Goal: Information Seeking & Learning: Learn about a topic

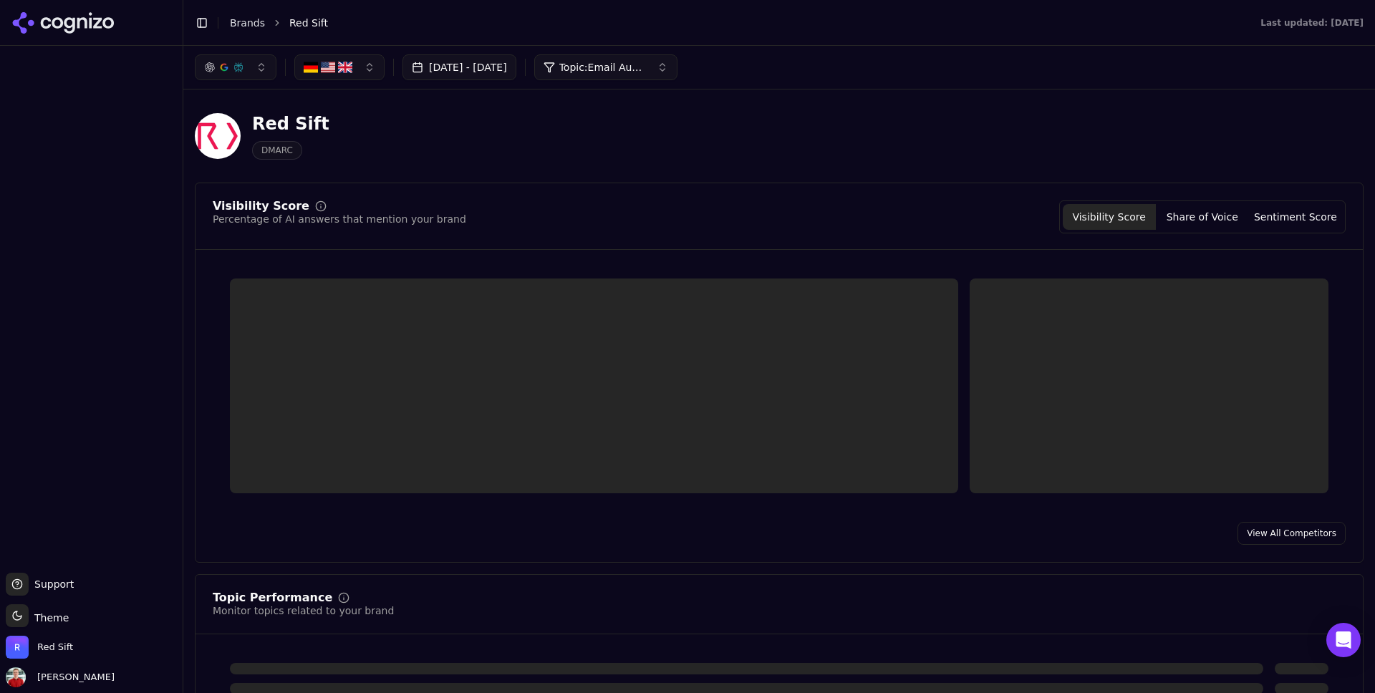
click at [509, 75] on button "Sep 12, 2025 - Oct 12, 2025" at bounding box center [460, 67] width 114 height 26
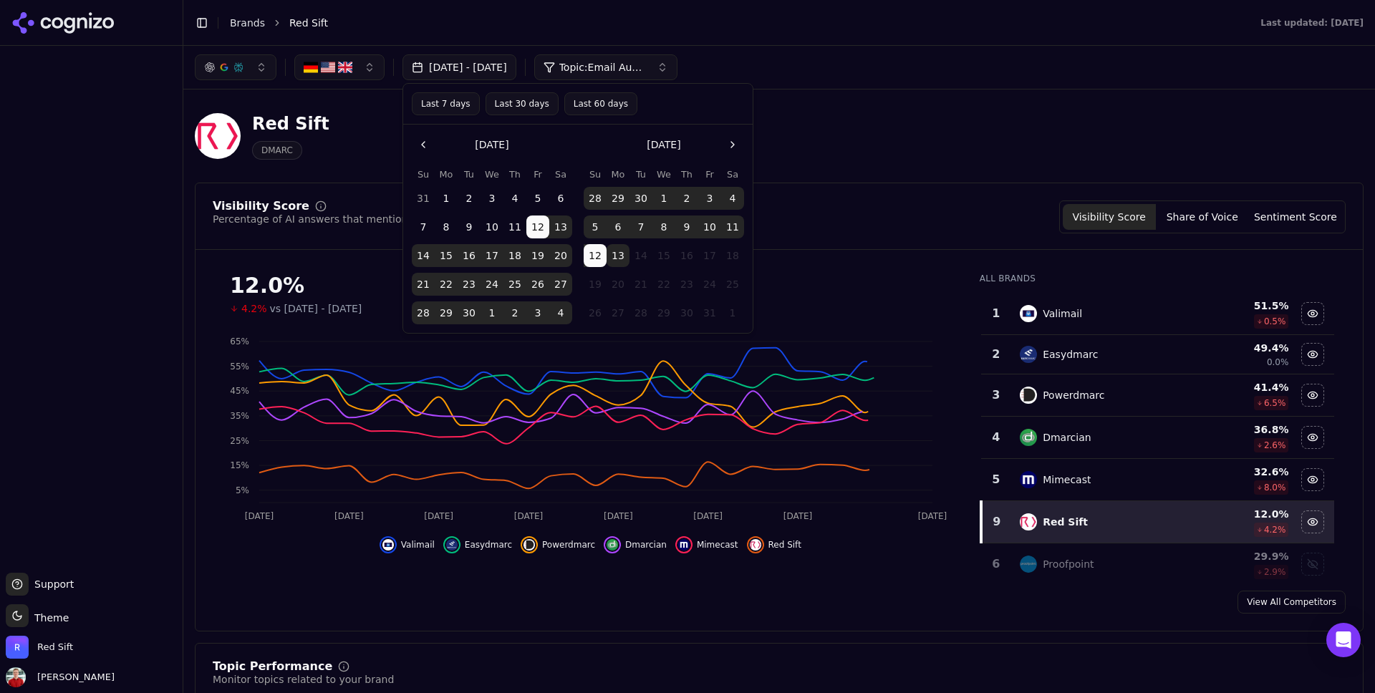
click at [511, 94] on button "Last 30 days" at bounding box center [522, 103] width 73 height 23
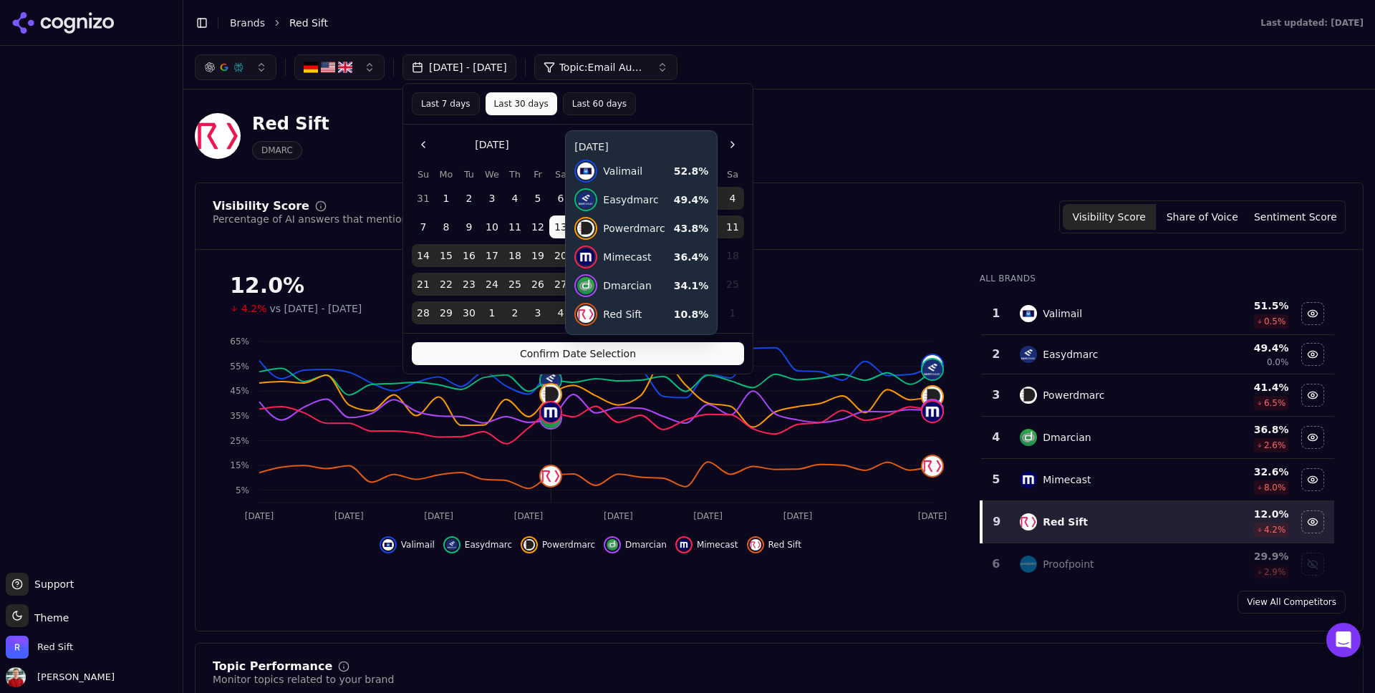
click at [498, 350] on button "Confirm Date Selection" at bounding box center [578, 353] width 332 height 23
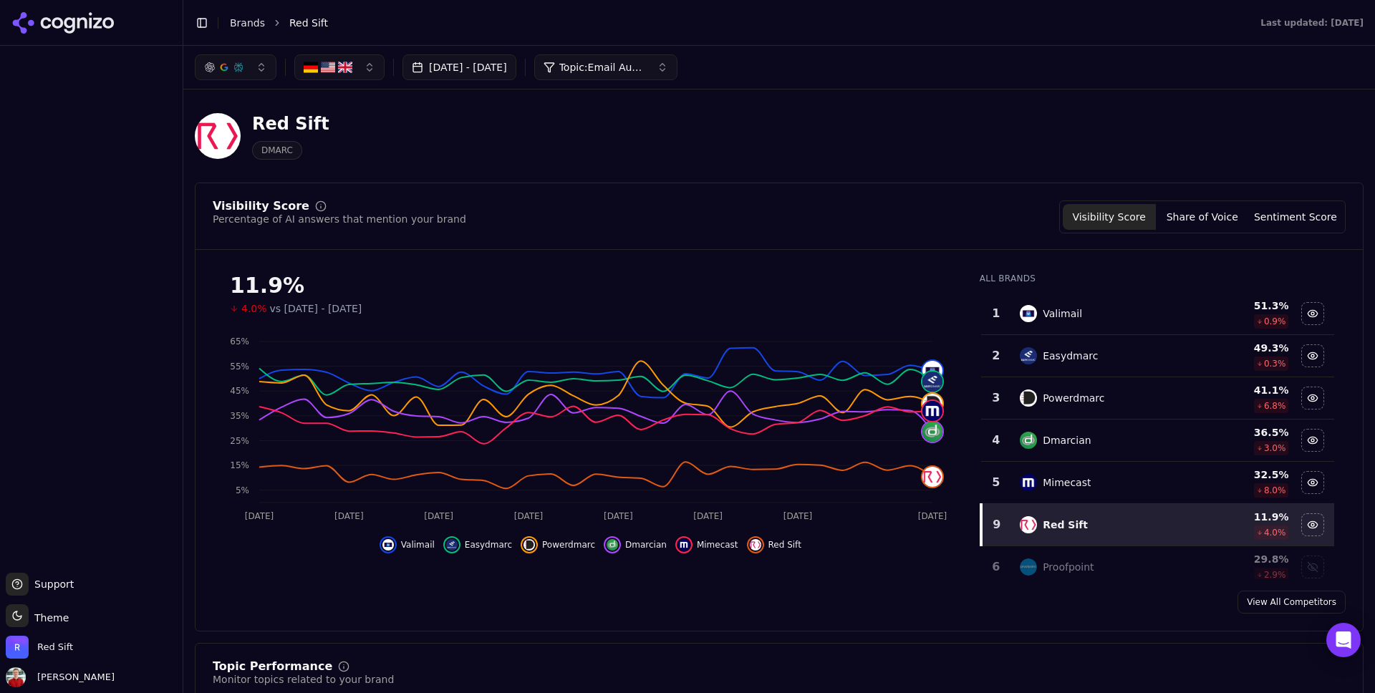
click at [120, 173] on div at bounding box center [91, 306] width 183 height 521
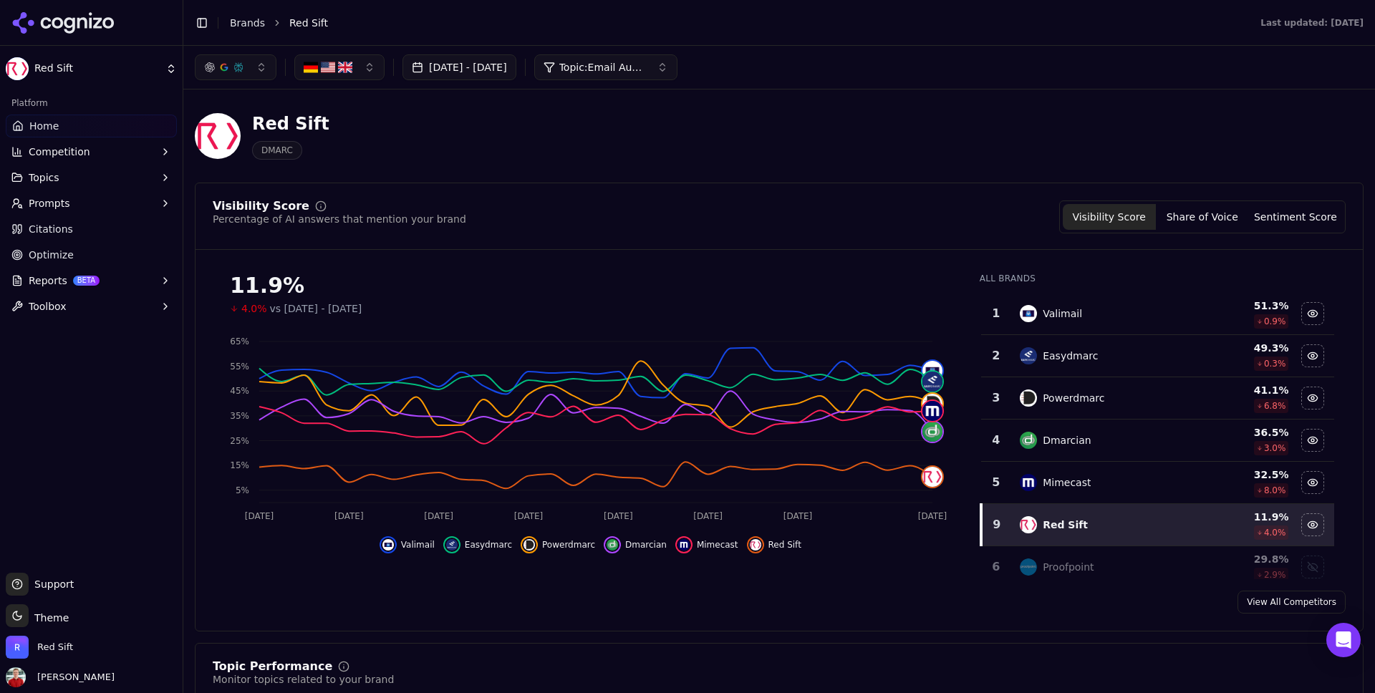
click at [59, 233] on span "Citations" at bounding box center [51, 229] width 44 height 14
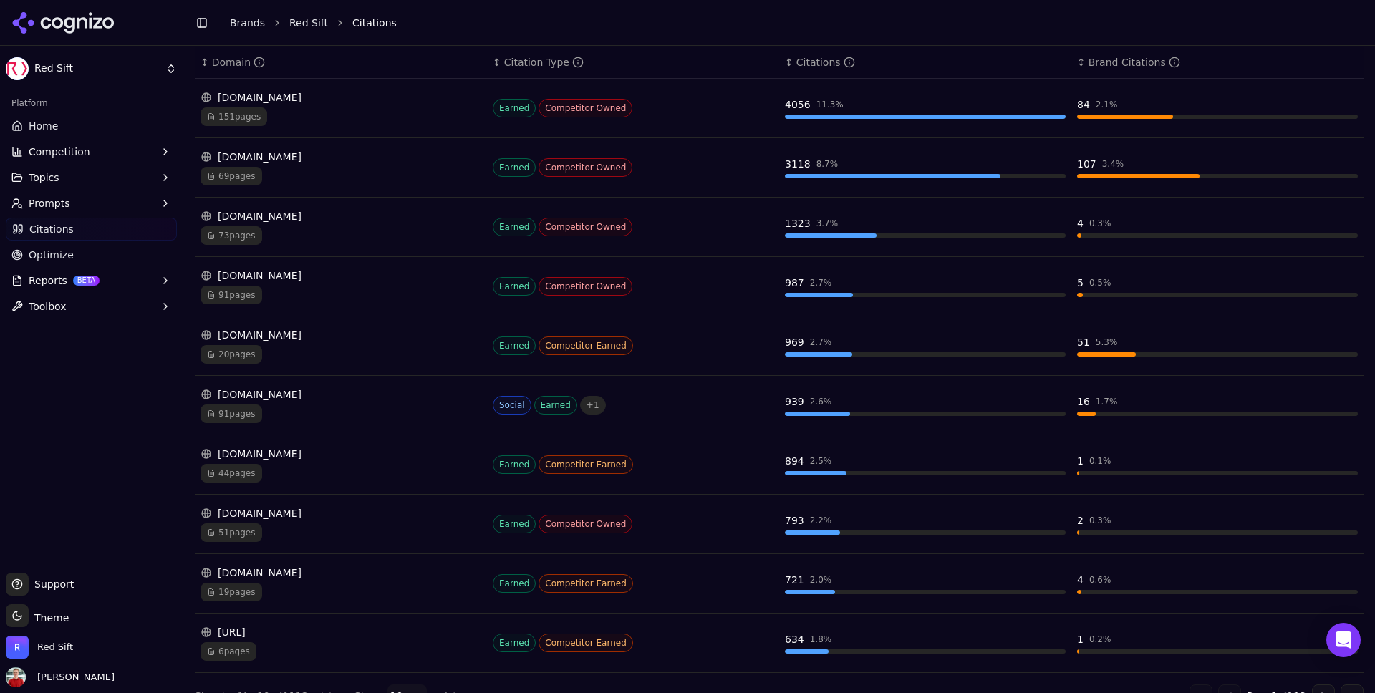
scroll to position [243, 0]
click at [239, 411] on span "91 pages" at bounding box center [232, 412] width 62 height 19
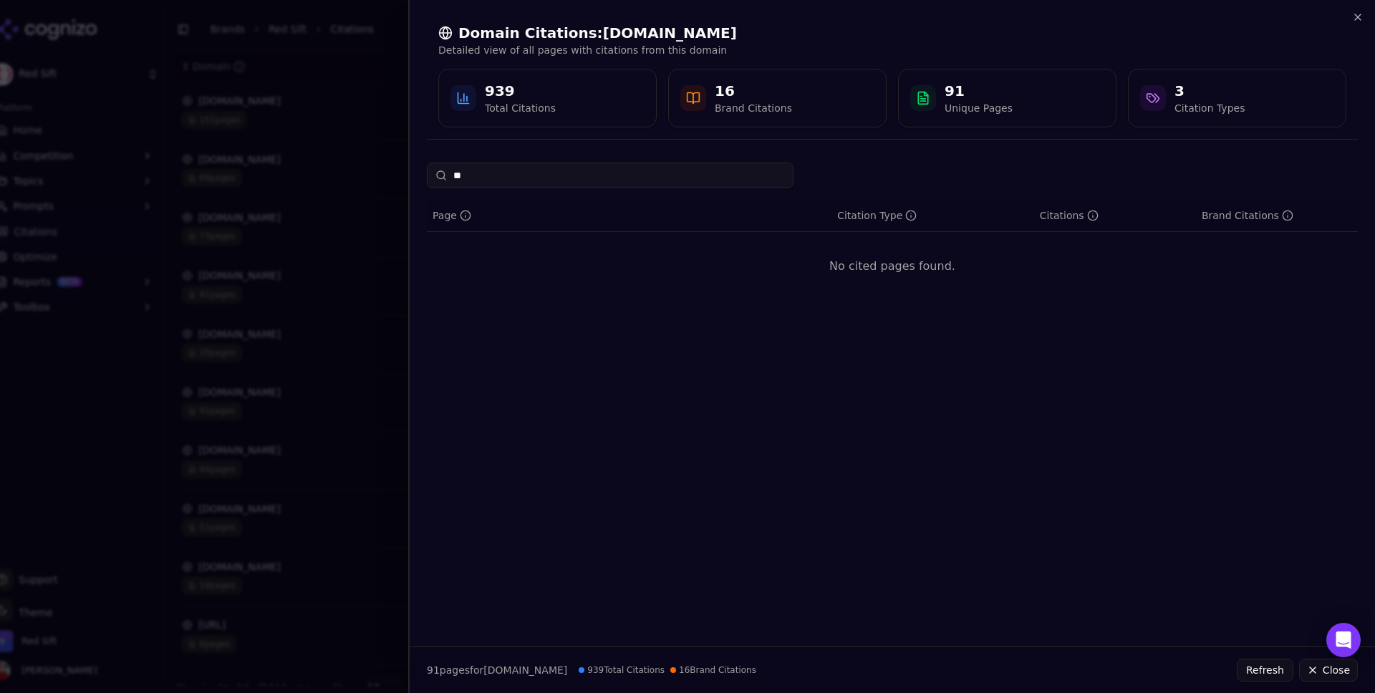
type input "*"
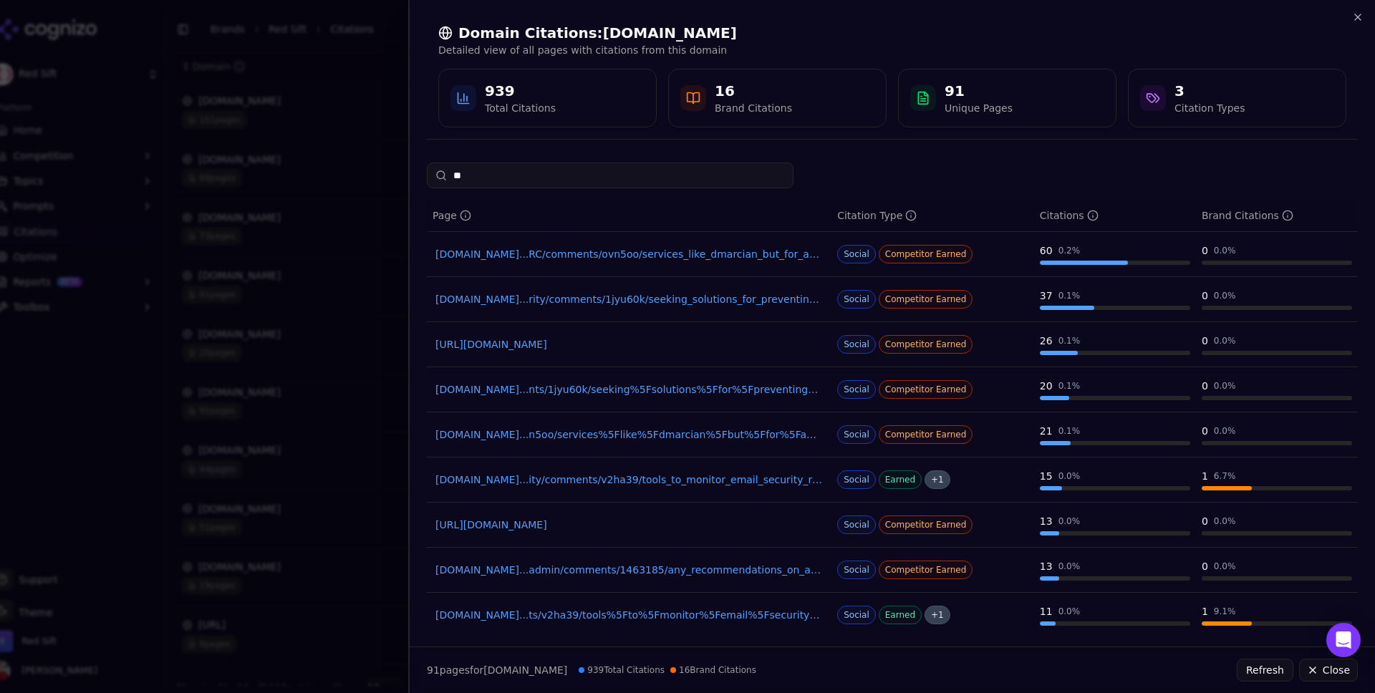
type input "*"
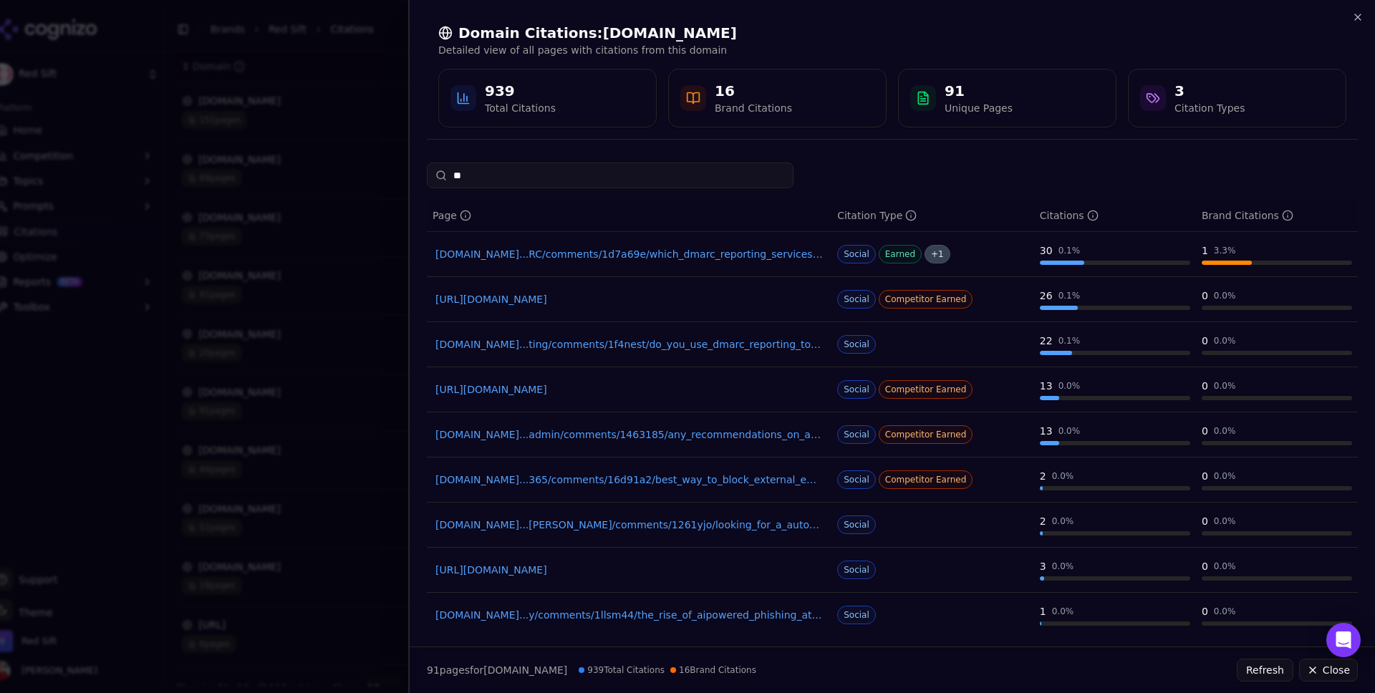
type input "*"
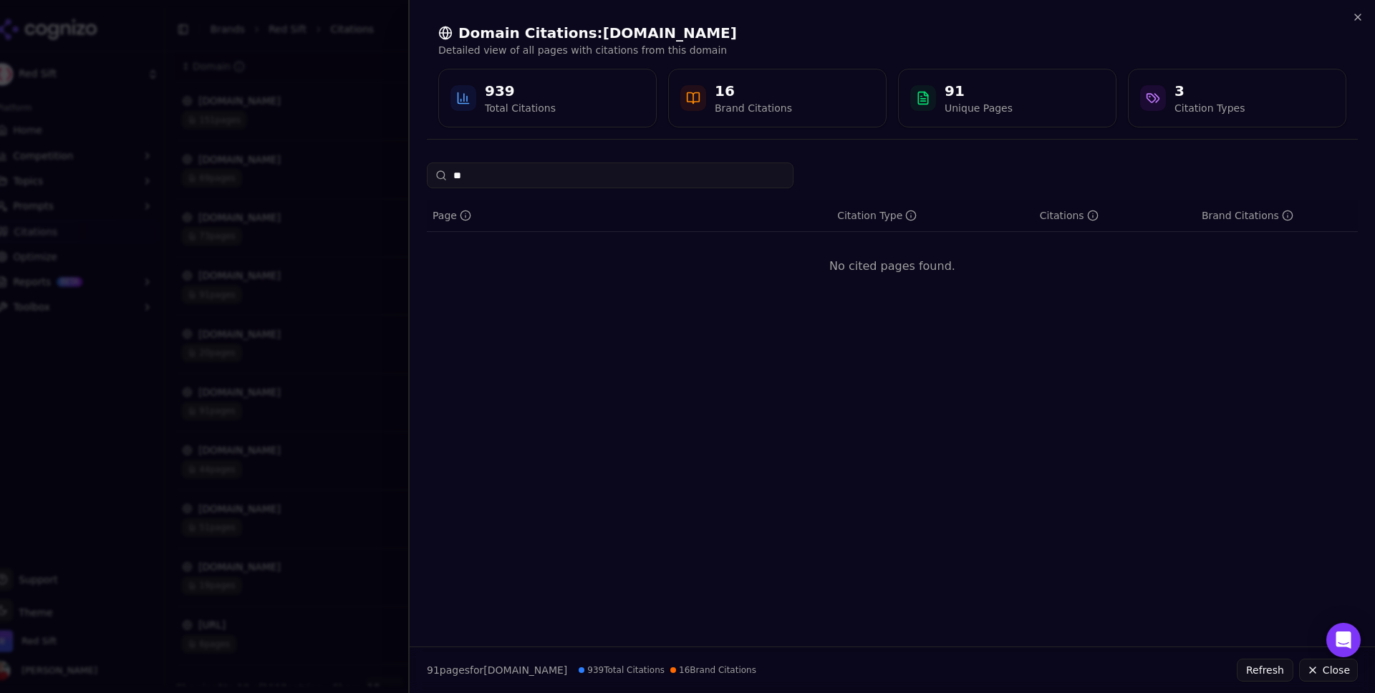
type input "*"
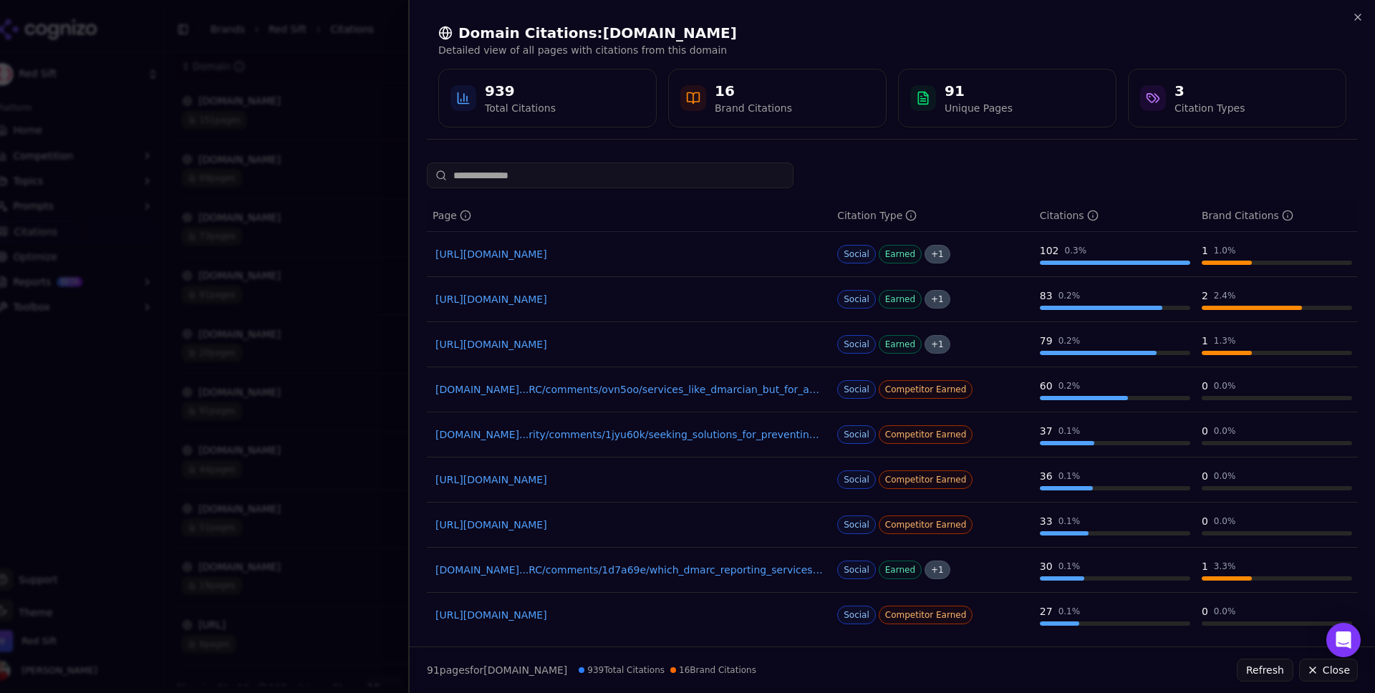
click at [369, 144] on div at bounding box center [687, 346] width 1375 height 693
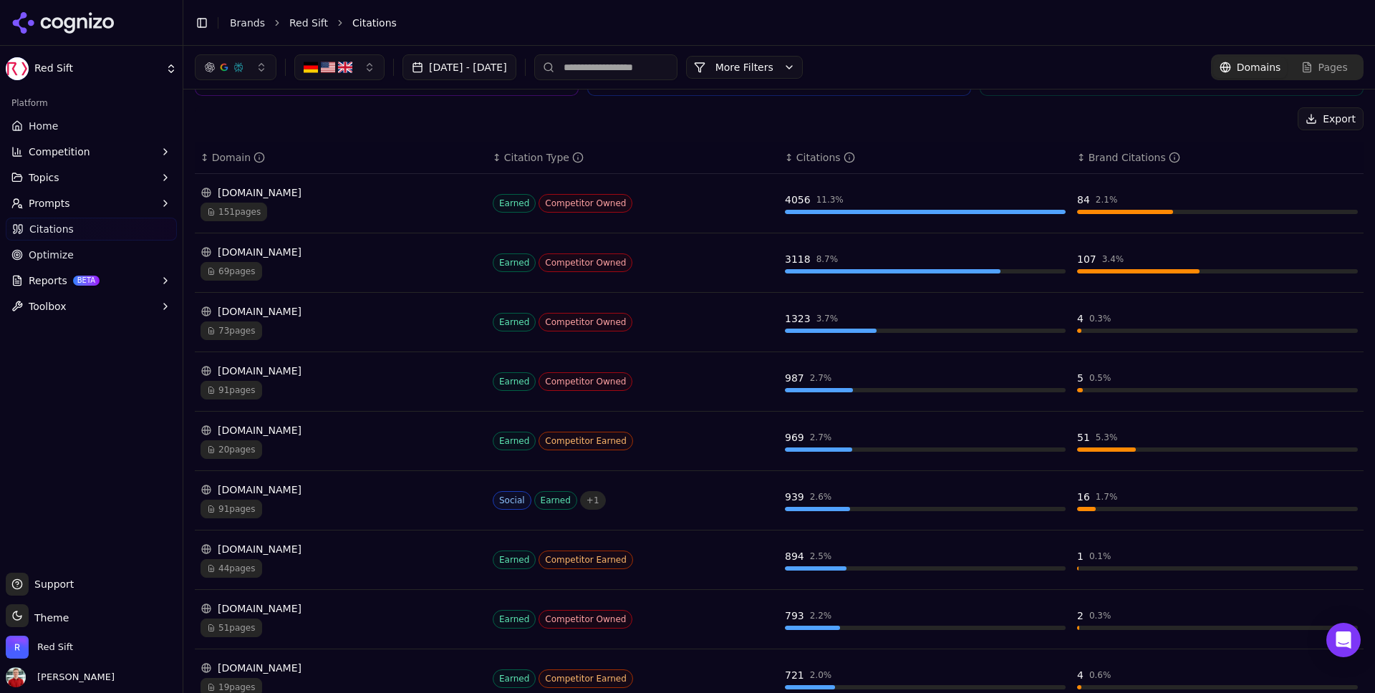
scroll to position [0, 0]
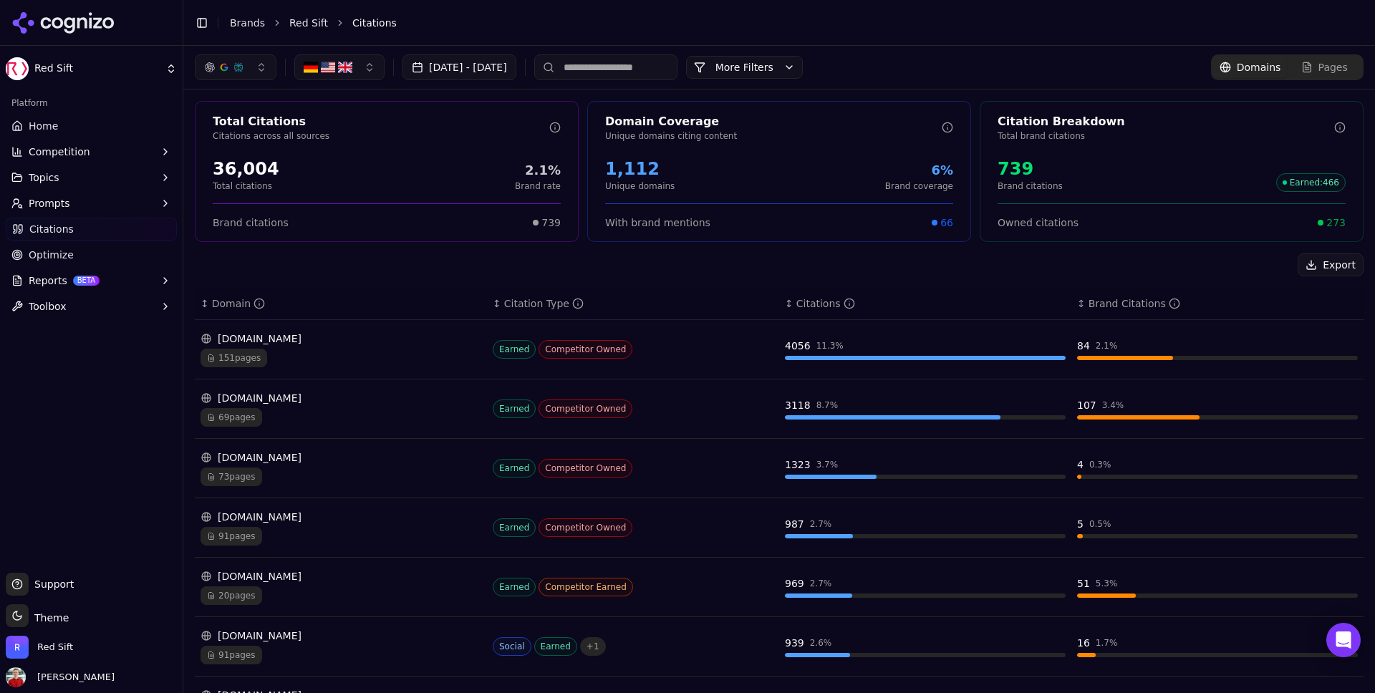
click at [803, 63] on button "More Filters" at bounding box center [744, 67] width 117 height 23
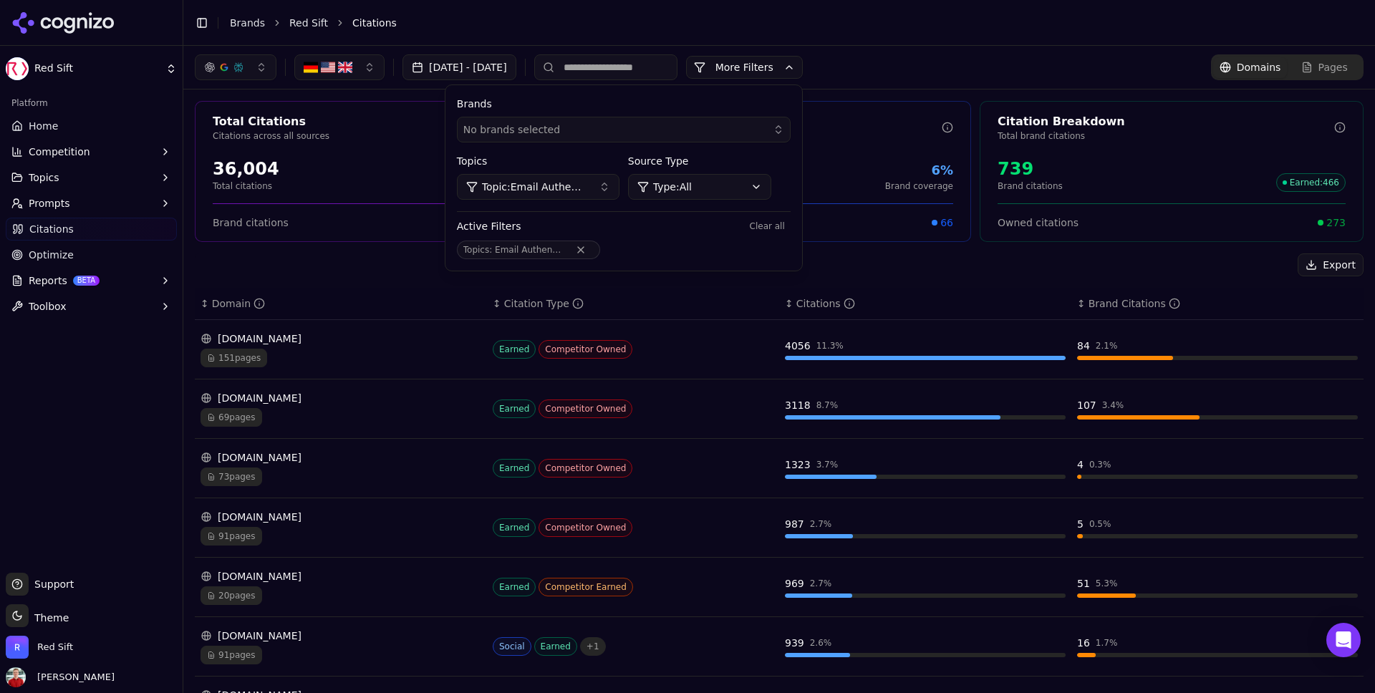
click at [620, 194] on button "Topic: Email Authentication - Bottom of Funnel" at bounding box center [538, 187] width 163 height 26
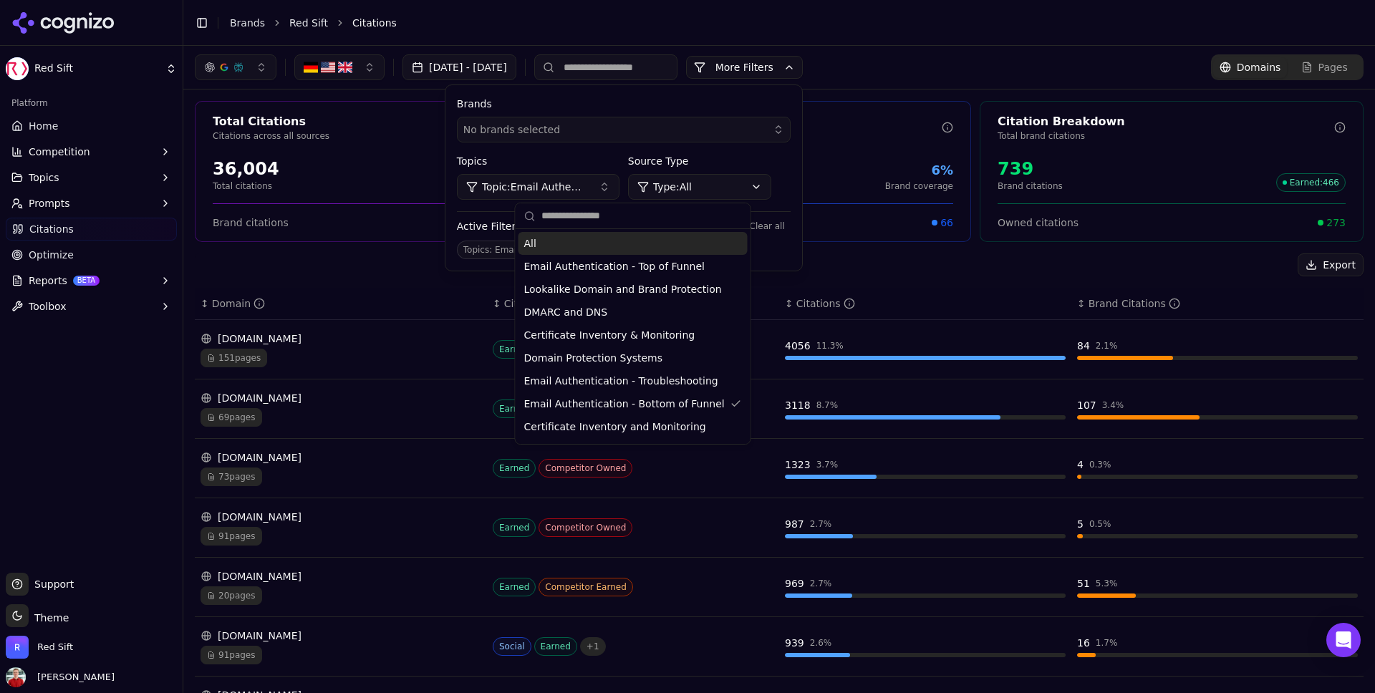
click at [549, 242] on div "All" at bounding box center [633, 243] width 229 height 23
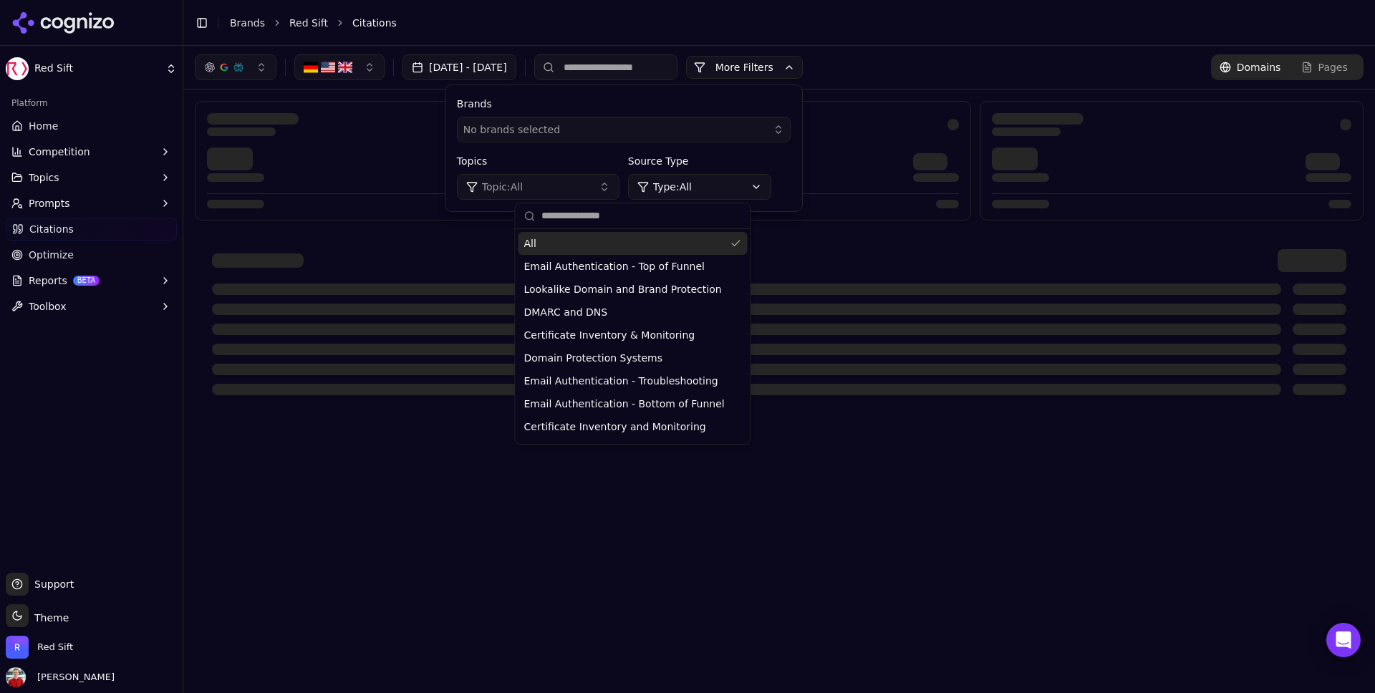
click at [1002, 234] on div at bounding box center [779, 322] width 1169 height 181
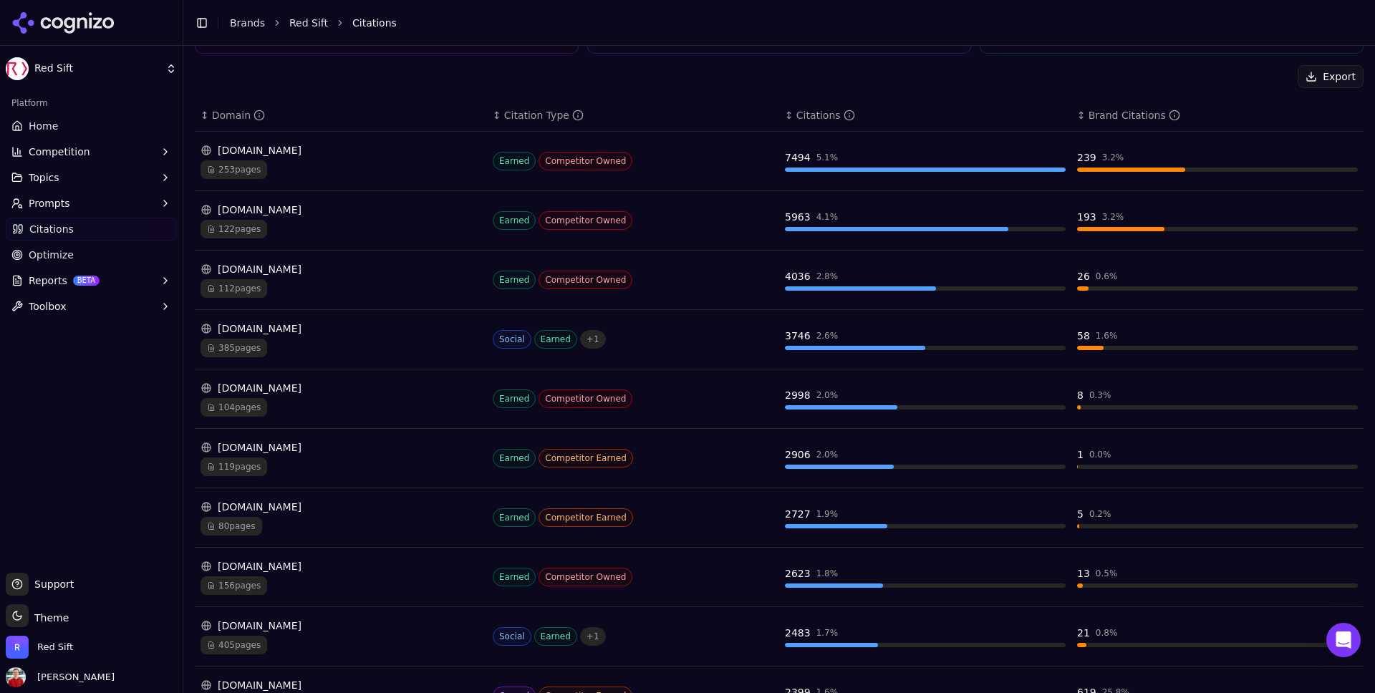
scroll to position [267, 0]
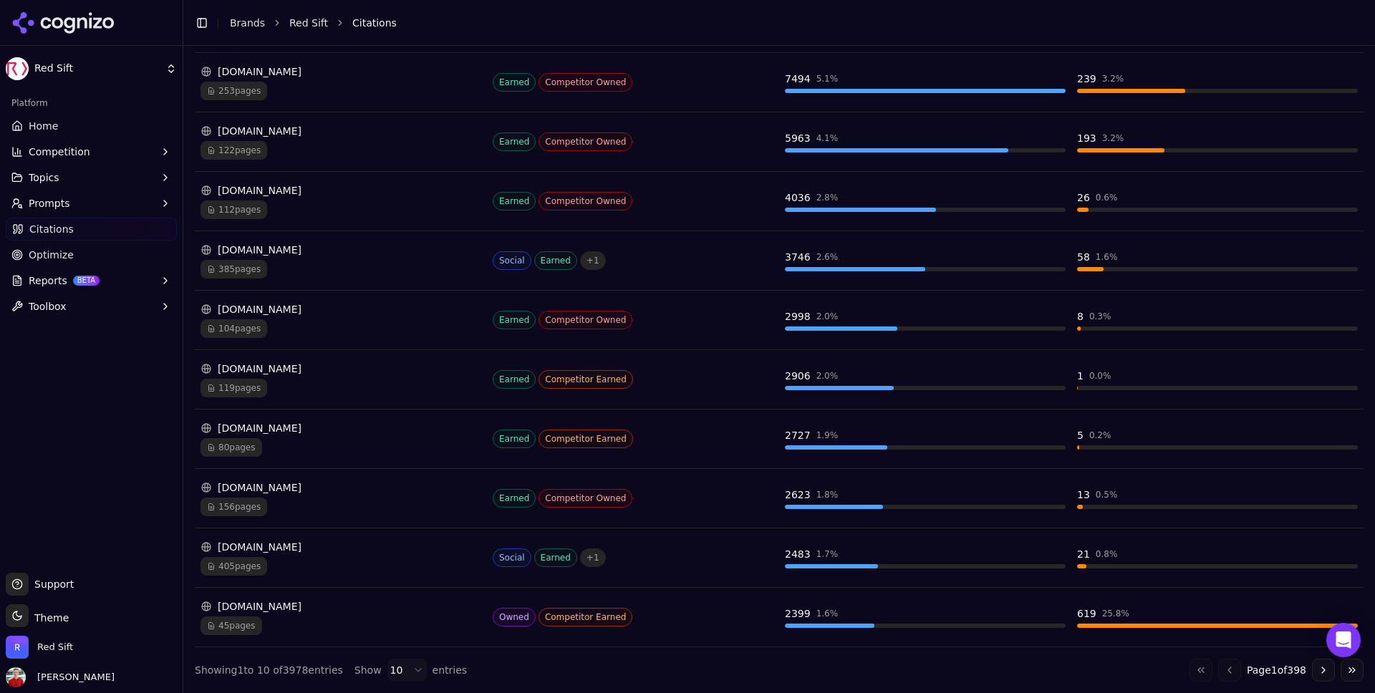
click at [243, 624] on span "45 pages" at bounding box center [232, 626] width 62 height 19
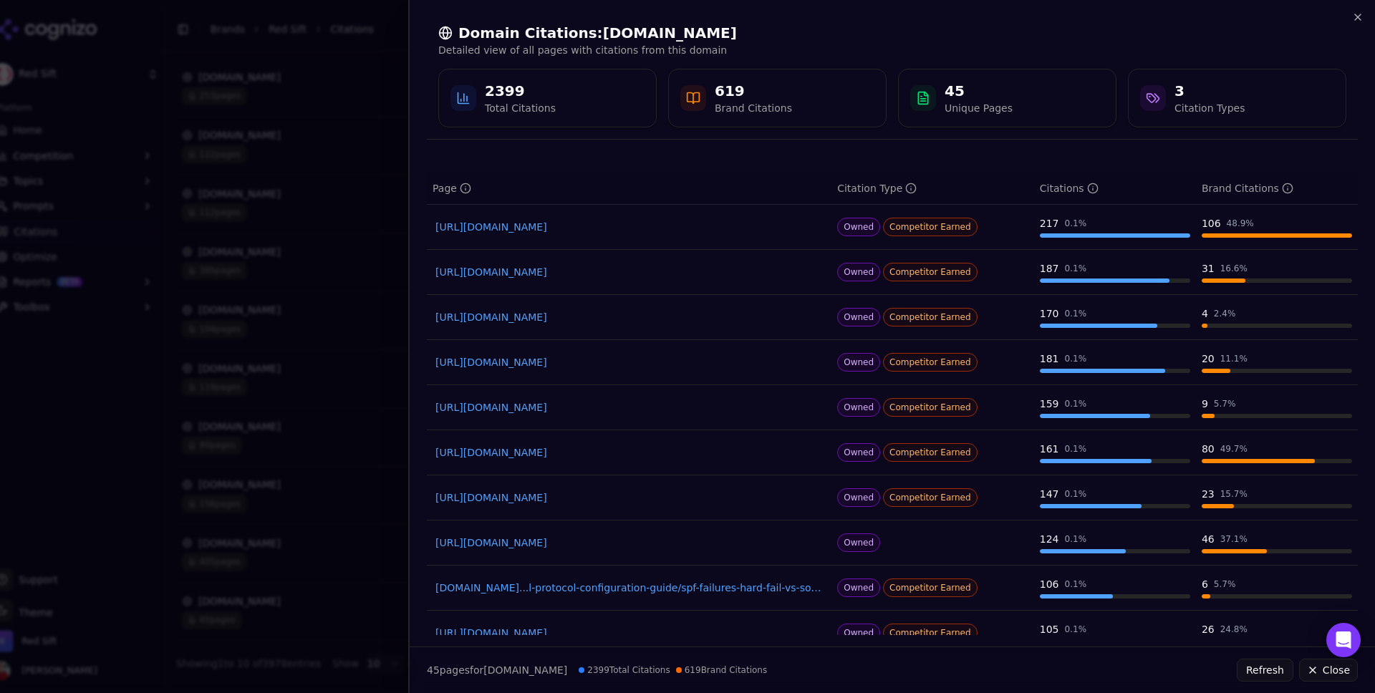
scroll to position [0, 0]
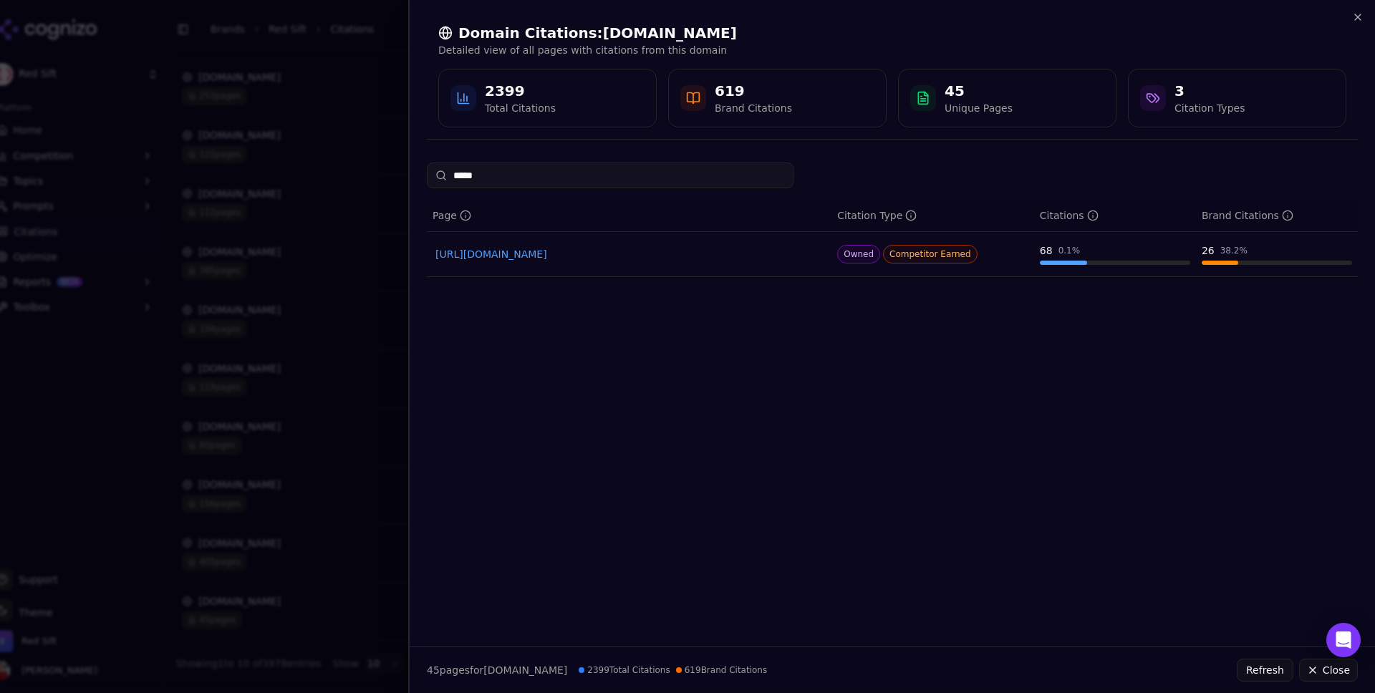
type input "*****"
click at [630, 256] on link "[URL][DOMAIN_NAME]" at bounding box center [630, 254] width 388 height 14
click at [612, 182] on input "*****" at bounding box center [610, 176] width 367 height 26
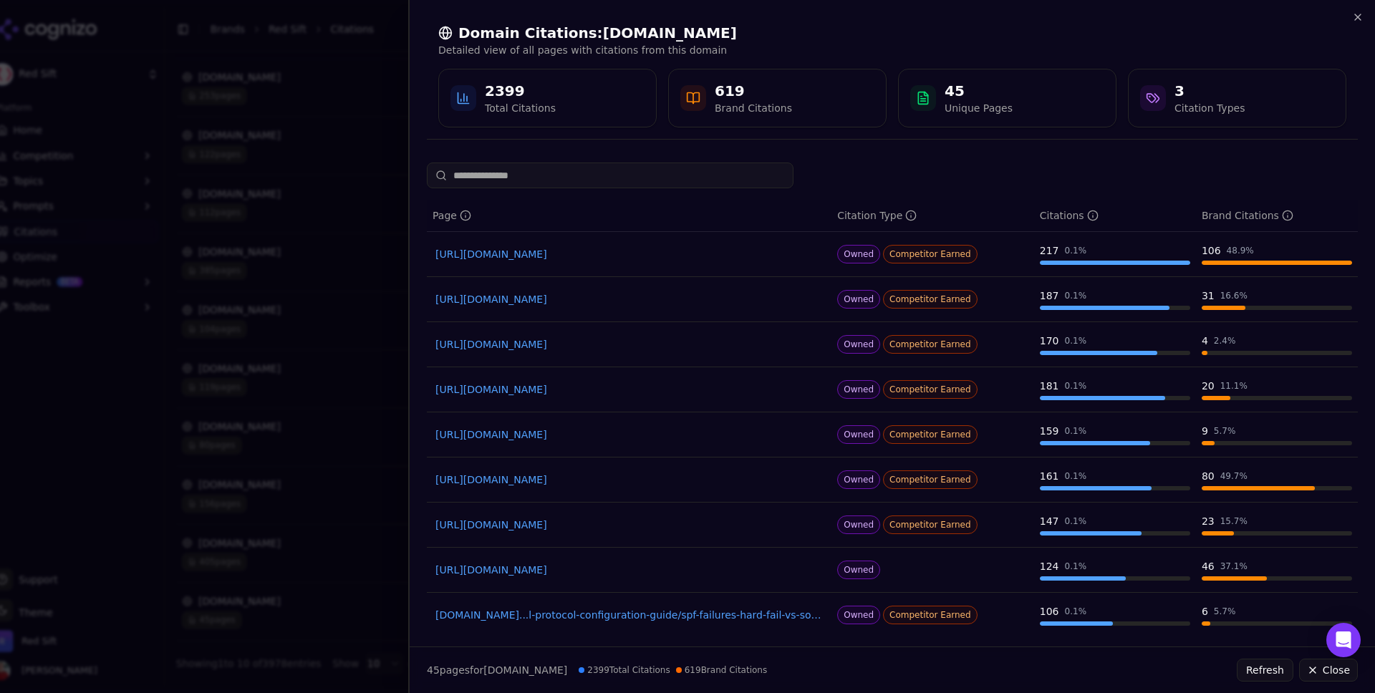
scroll to position [94, 0]
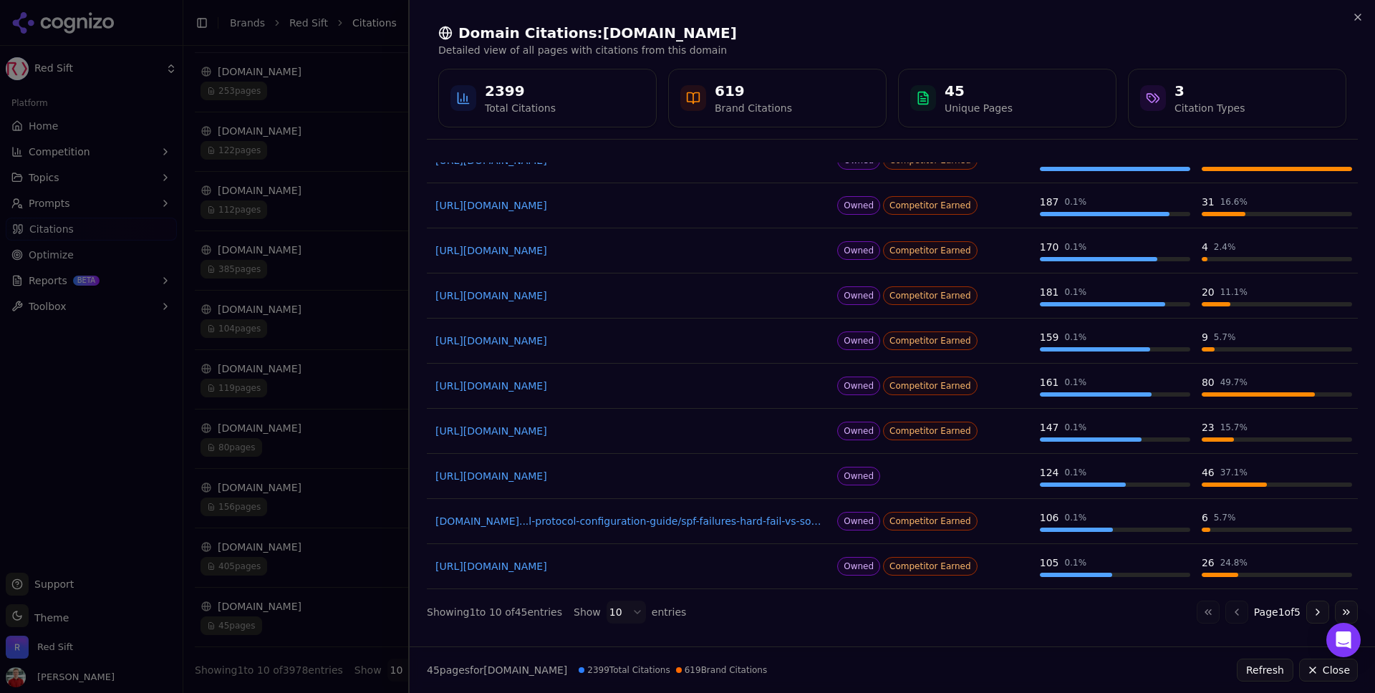
click at [287, 107] on div at bounding box center [687, 346] width 1375 height 693
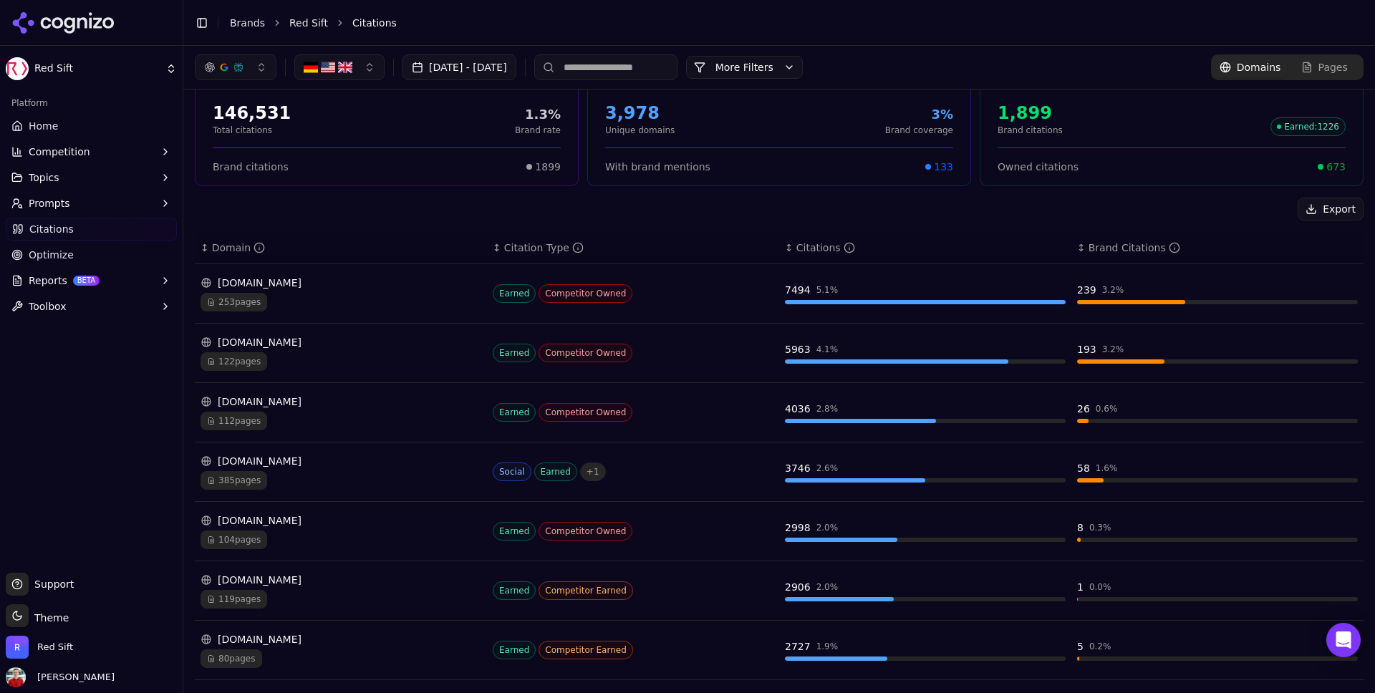
scroll to position [53, 0]
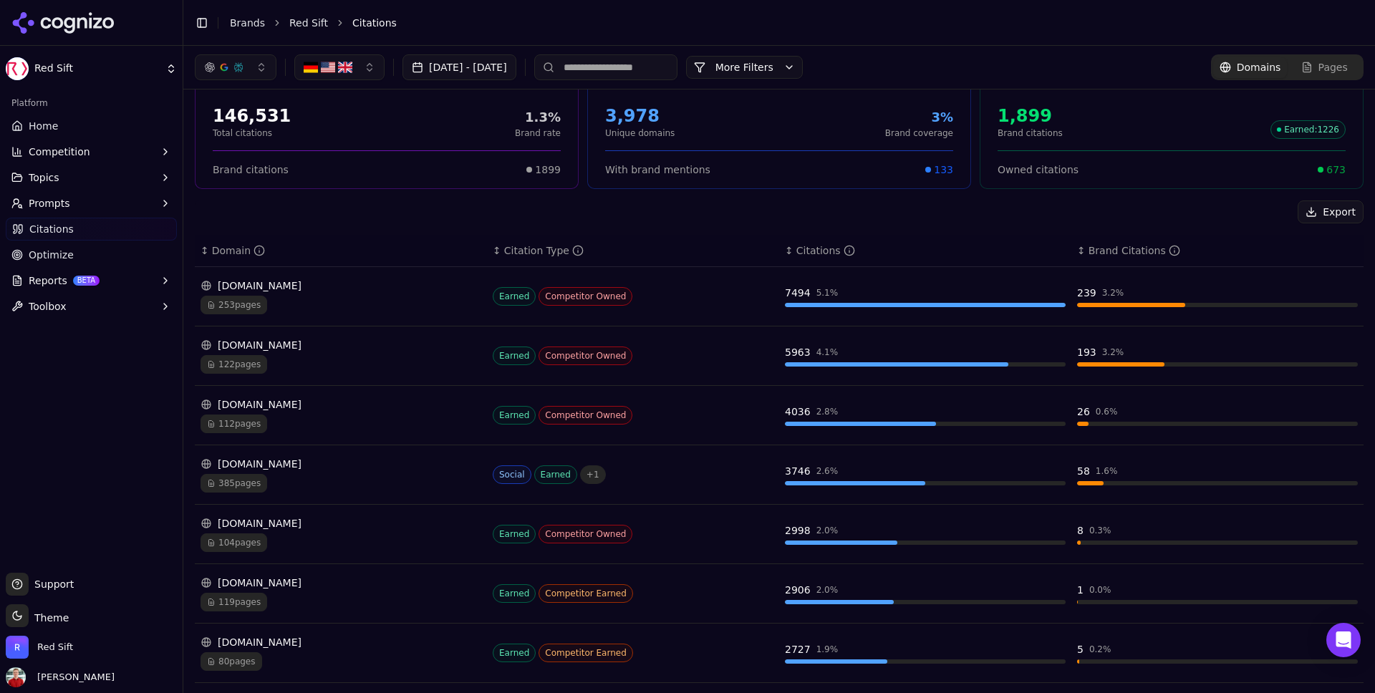
click at [253, 365] on span "122 pages" at bounding box center [234, 364] width 67 height 19
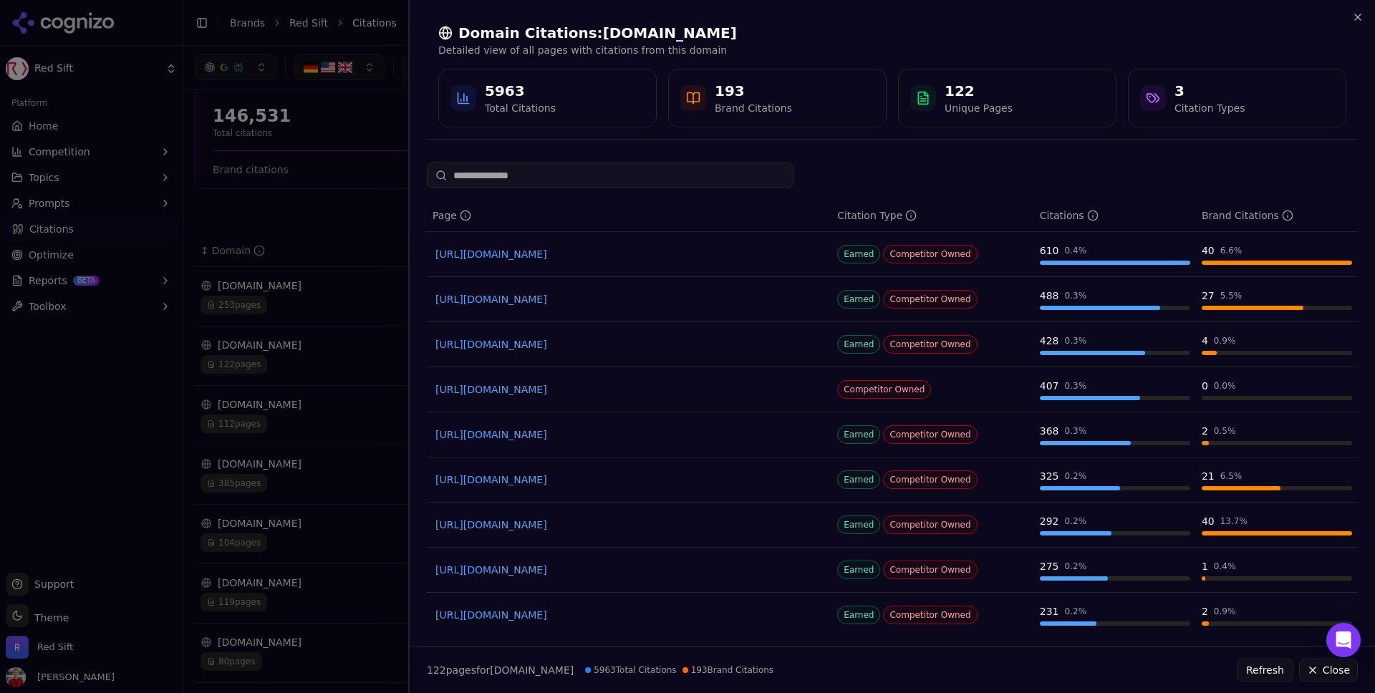
click at [350, 223] on div at bounding box center [687, 346] width 1375 height 693
